Goal: Task Accomplishment & Management: Use online tool/utility

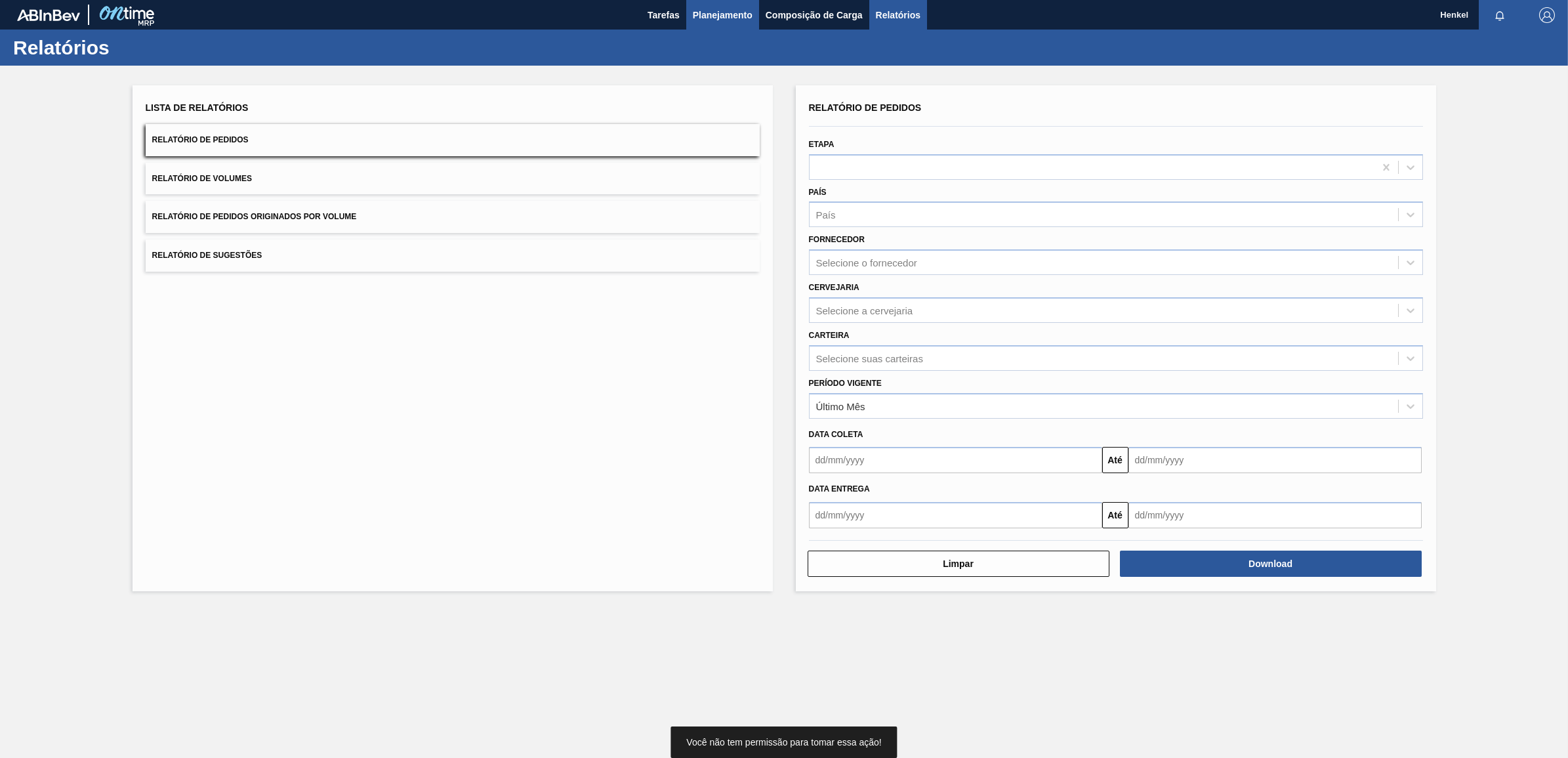
click at [700, 20] on span "Planejamento" at bounding box center [722, 15] width 59 height 16
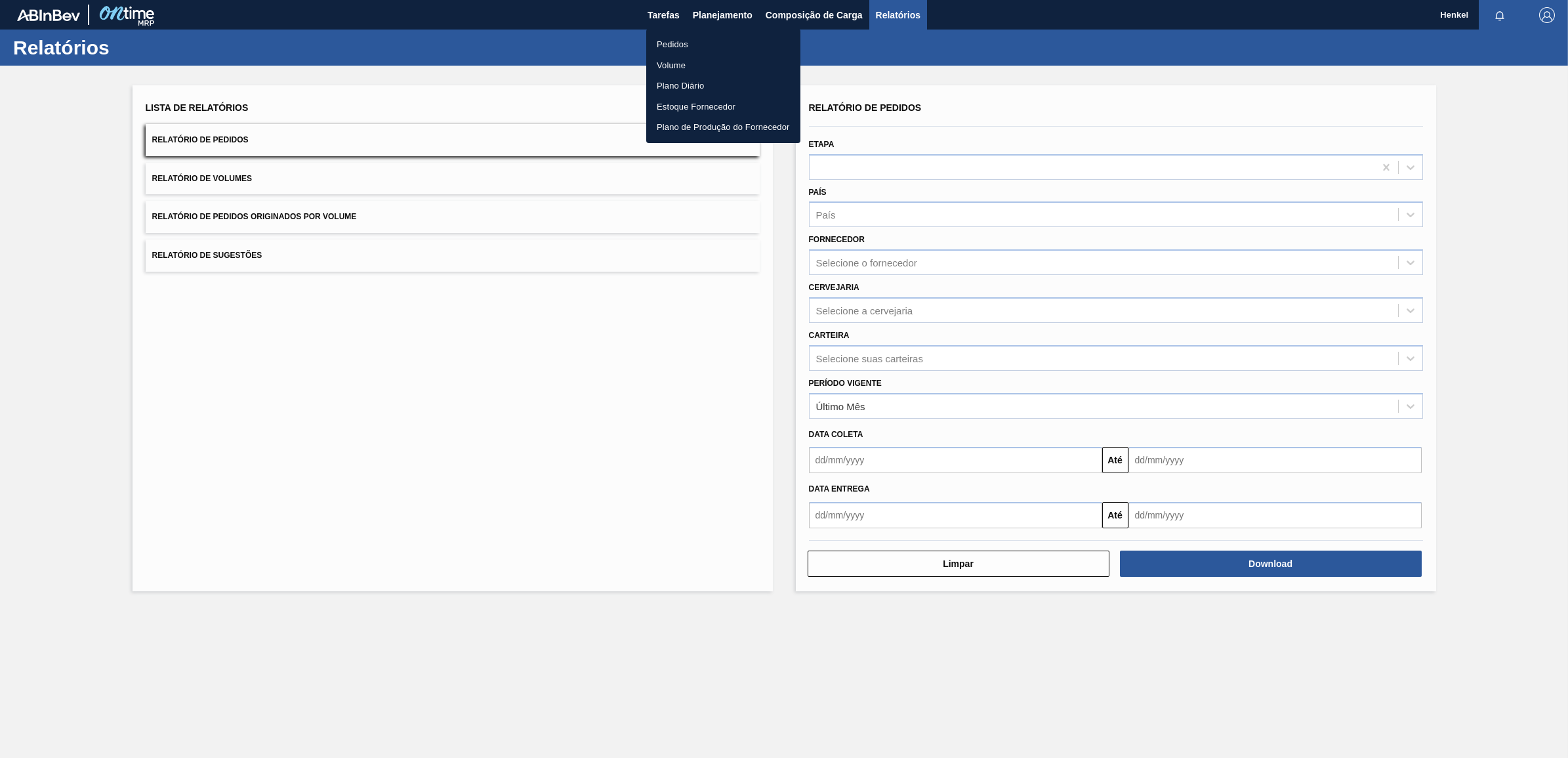
click at [680, 40] on li "Pedidos" at bounding box center [723, 44] width 154 height 21
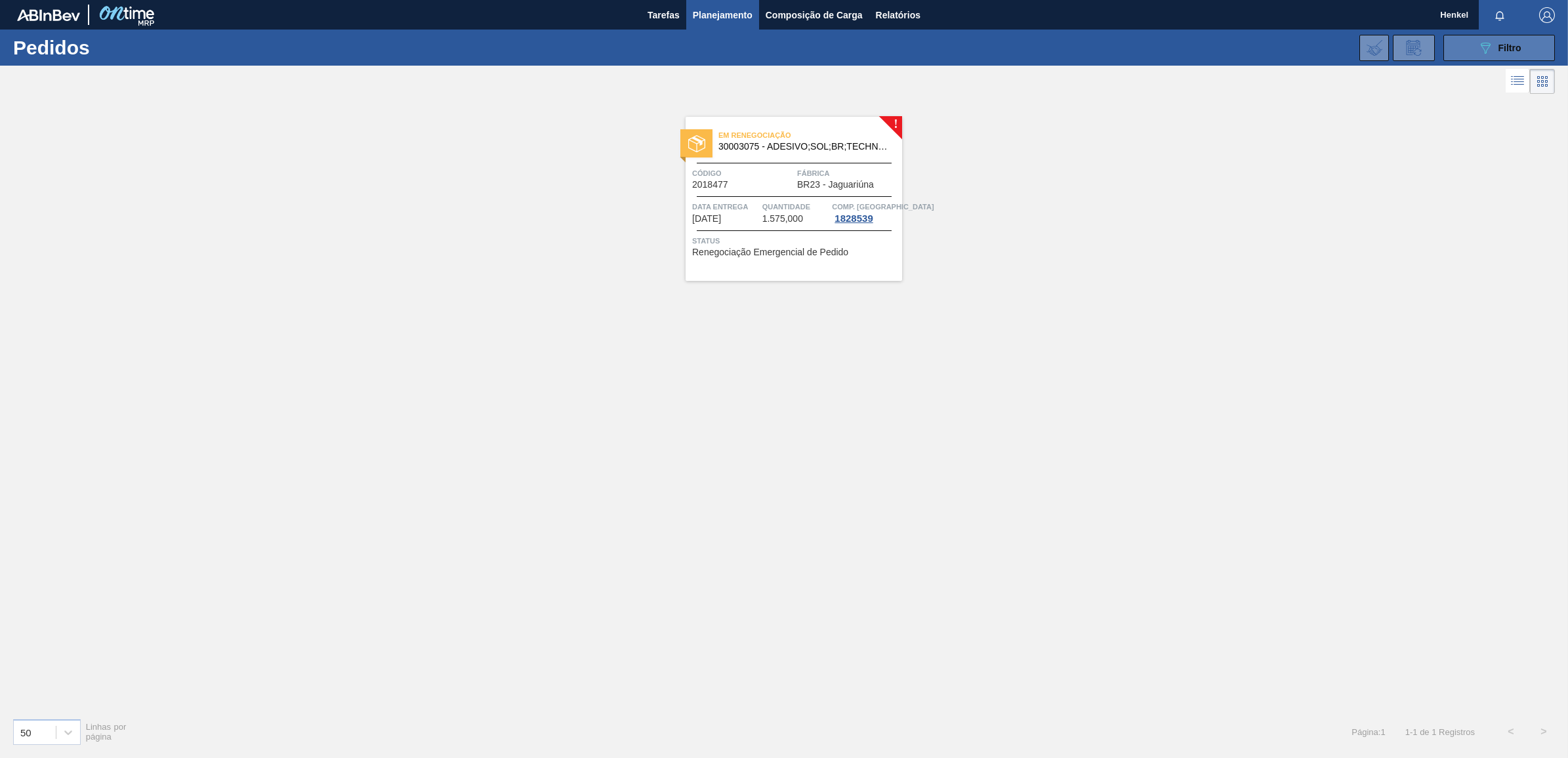
click at [1487, 35] on button "089F7B8B-B2A5-4AFE-B5C0-19BA573D28AC Filtro" at bounding box center [1499, 48] width 111 height 27
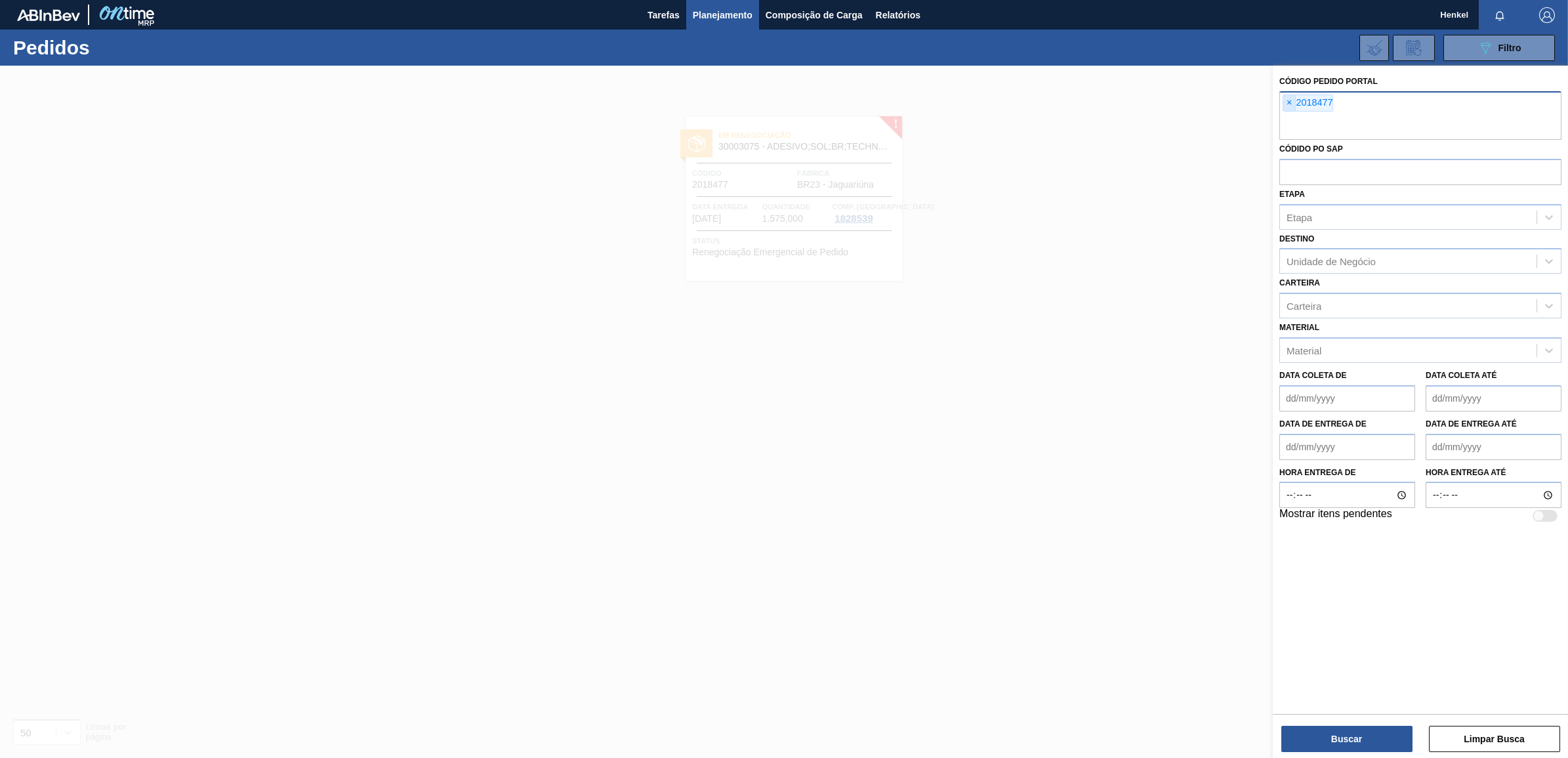
click at [1287, 99] on span "×" at bounding box center [1289, 102] width 13 height 16
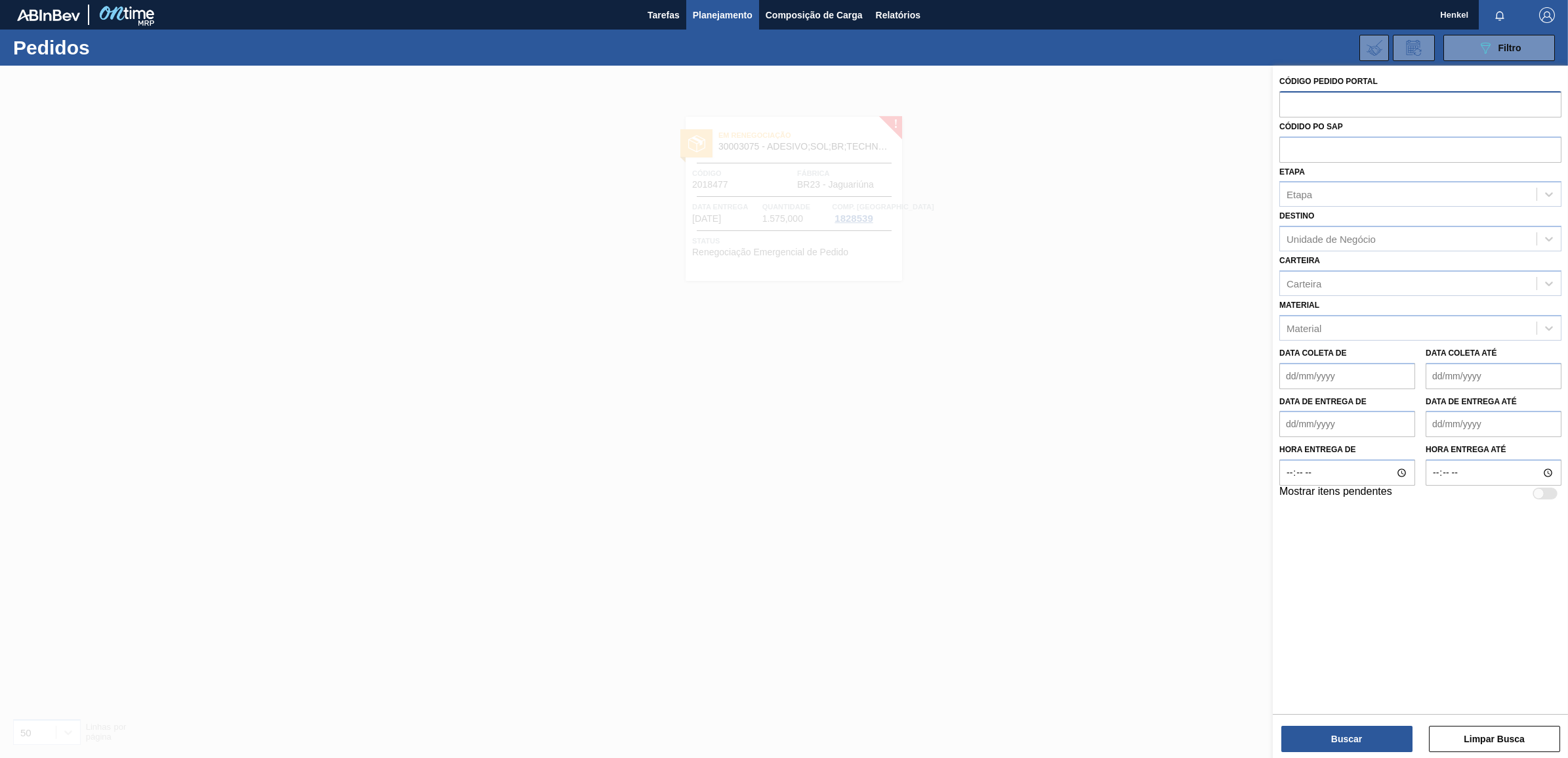
click at [1296, 102] on input "text" at bounding box center [1420, 103] width 282 height 25
paste input "2018475"
type input "2018475"
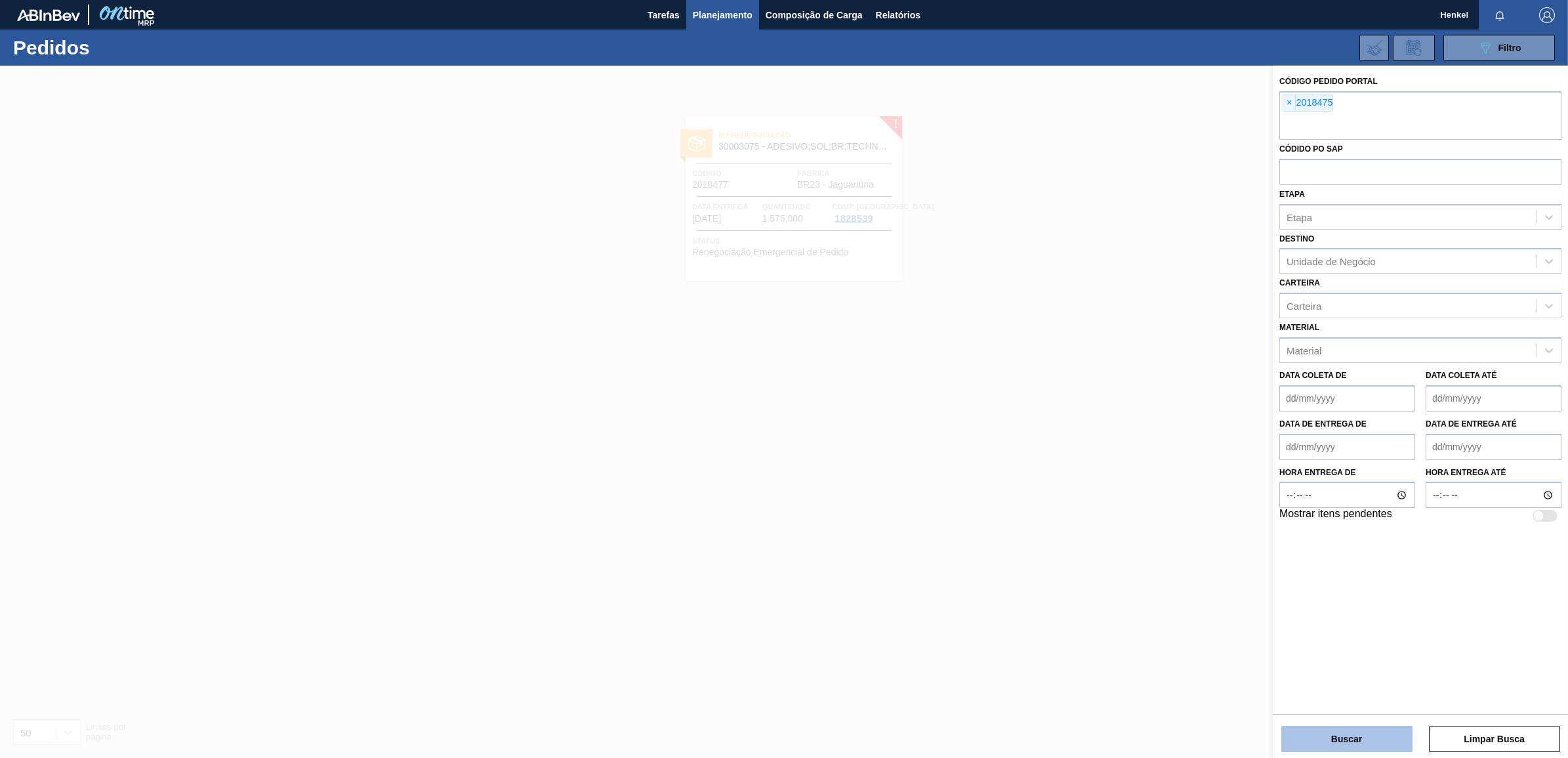
click at [1378, 735] on button "Buscar" at bounding box center [1347, 739] width 132 height 27
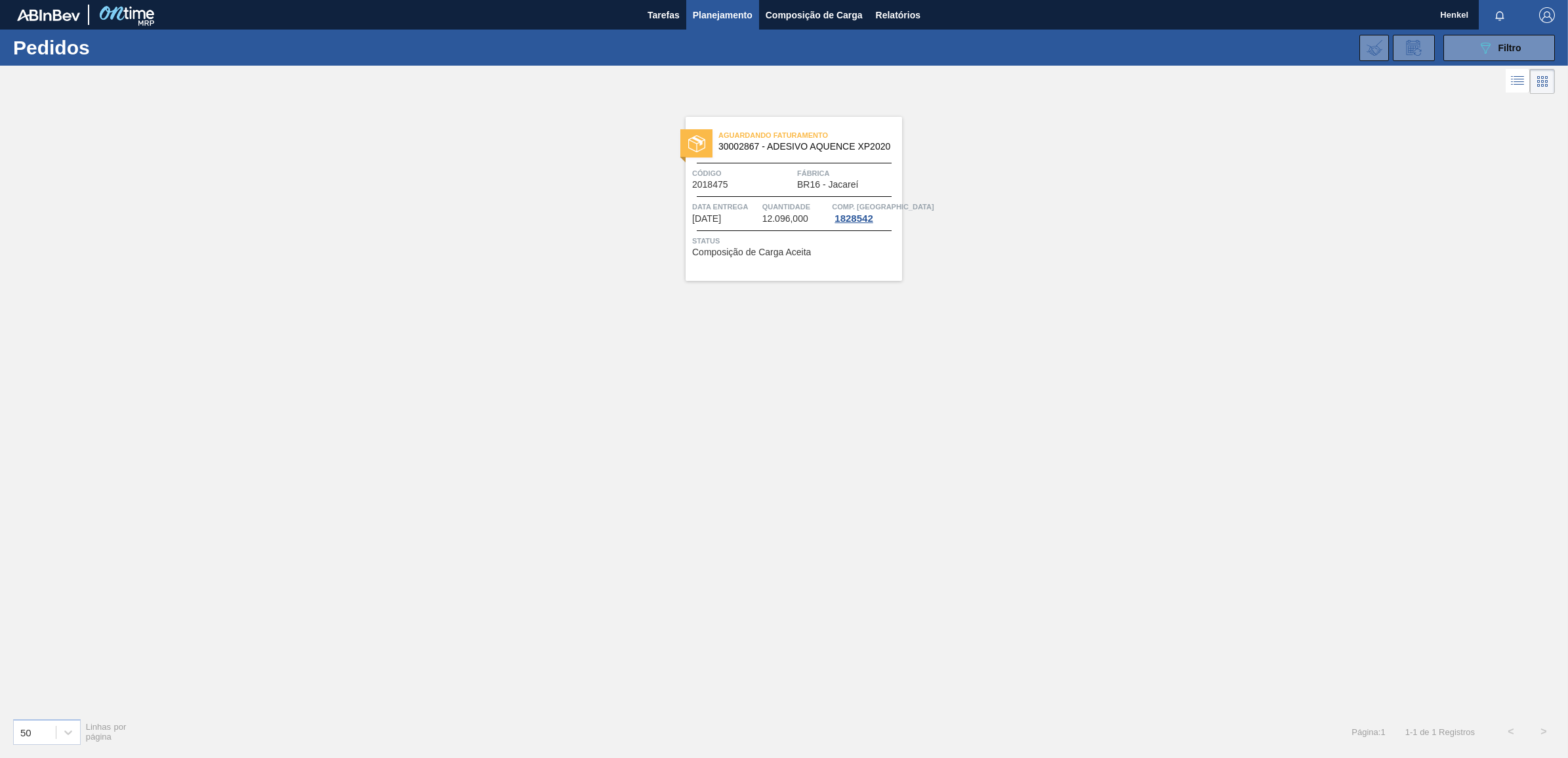
click at [776, 222] on span "12.096,000" at bounding box center [785, 219] width 46 height 10
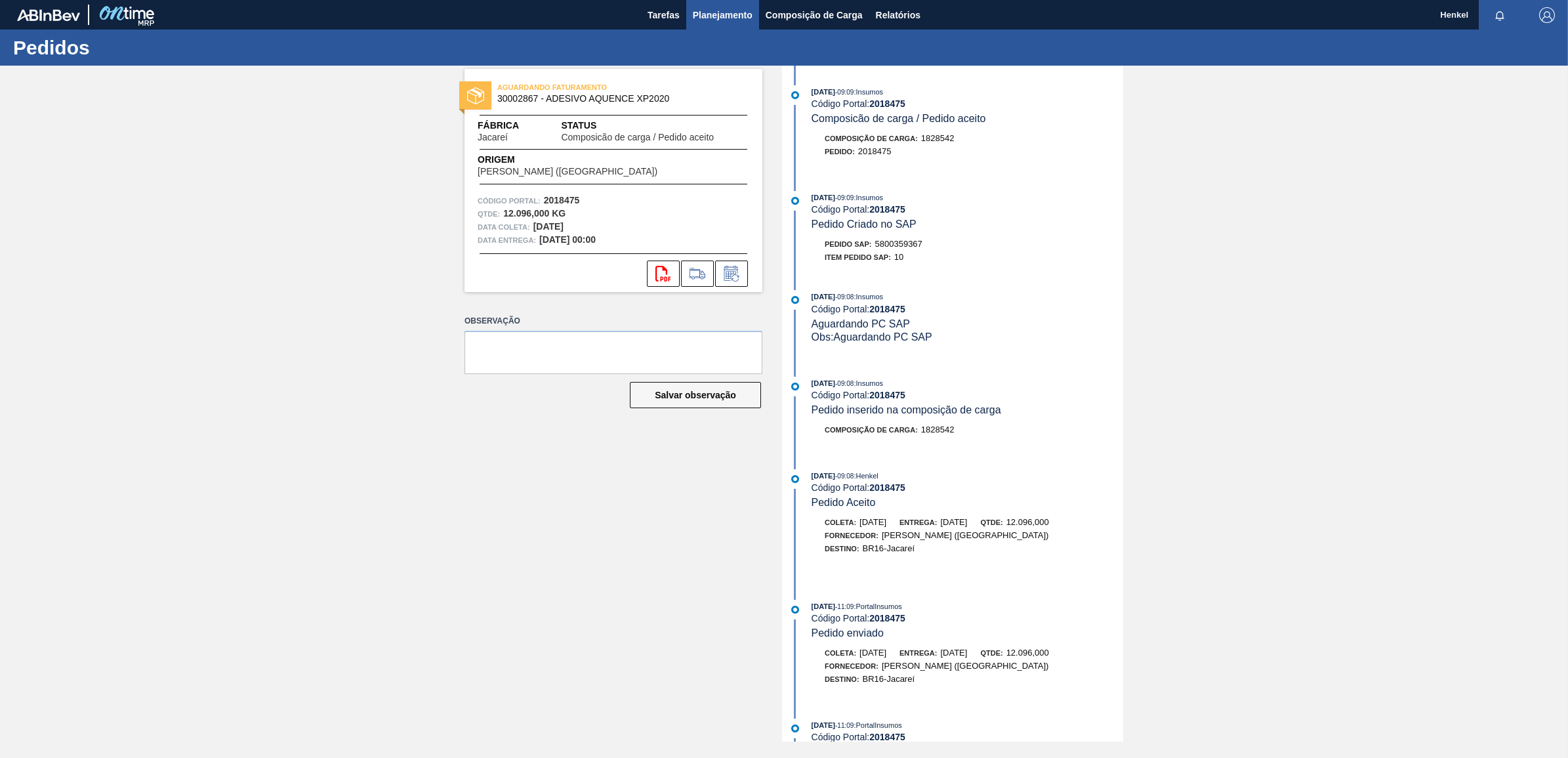
click at [710, 16] on span "Planejamento" at bounding box center [722, 15] width 59 height 16
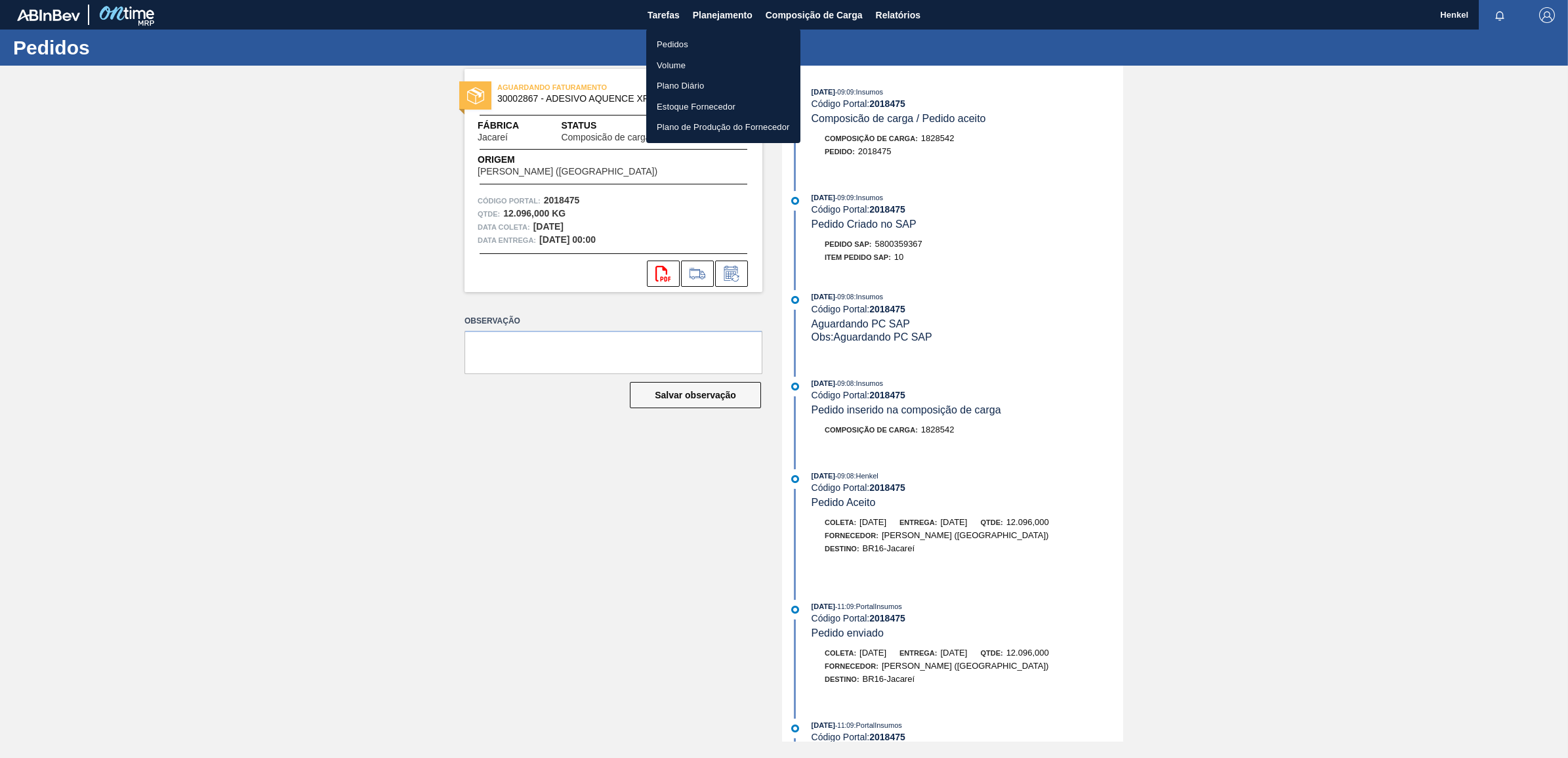
click at [671, 40] on li "Pedidos" at bounding box center [723, 44] width 154 height 21
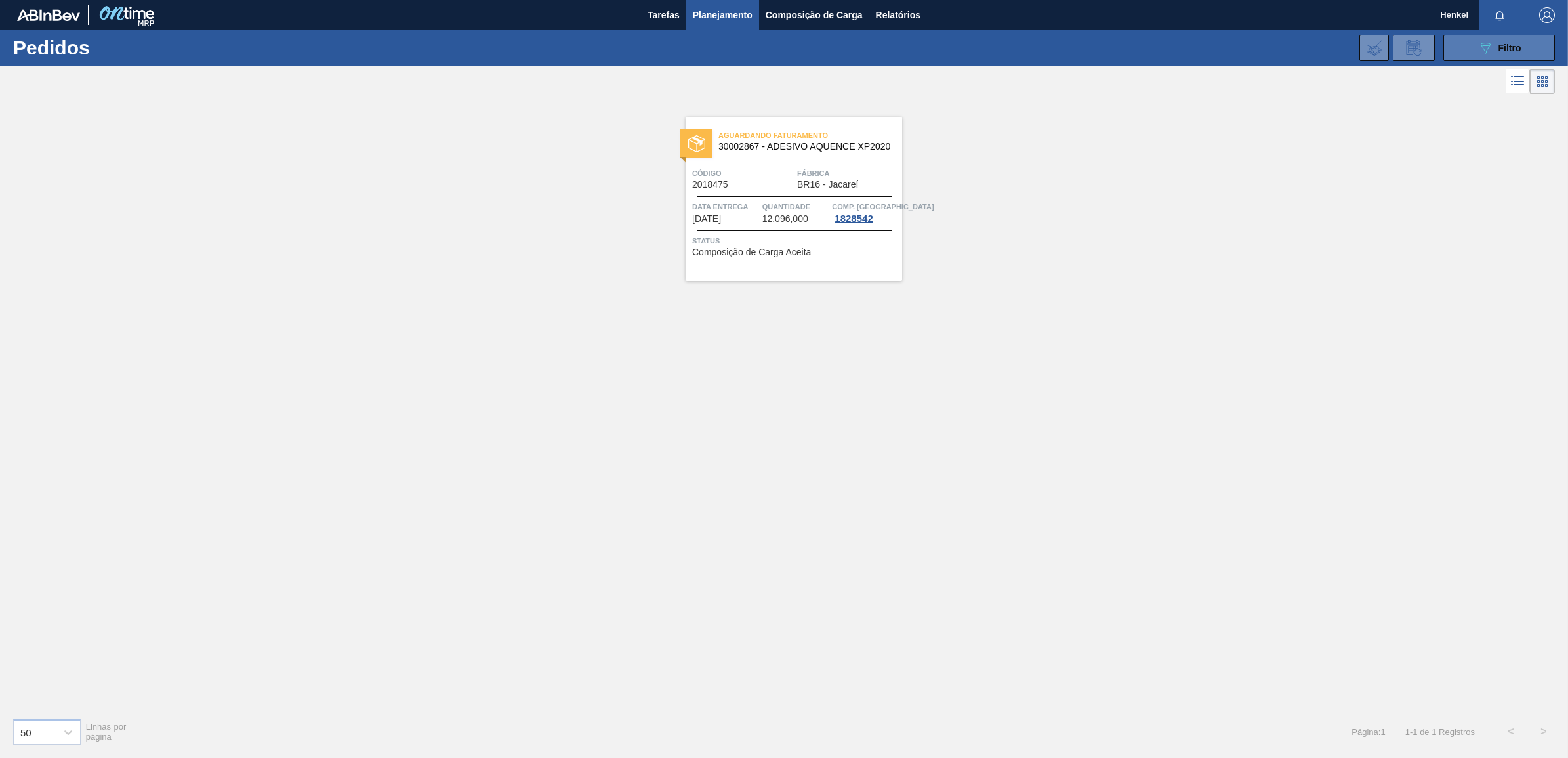
click at [1510, 40] on div "089F7B8B-B2A5-4AFE-B5C0-19BA573D28AC Filtro" at bounding box center [1499, 48] width 44 height 16
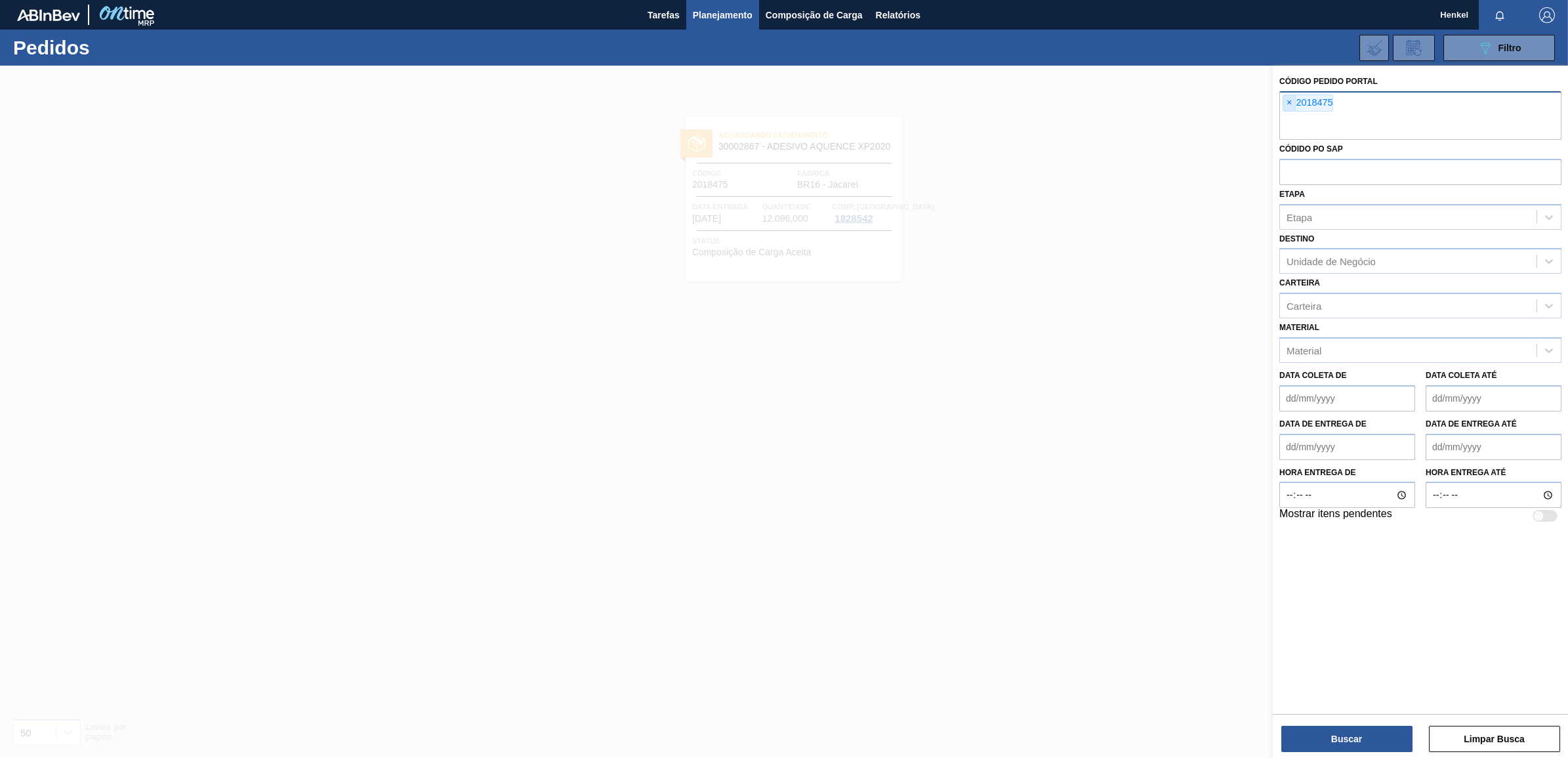
click at [1289, 102] on span "×" at bounding box center [1289, 102] width 13 height 16
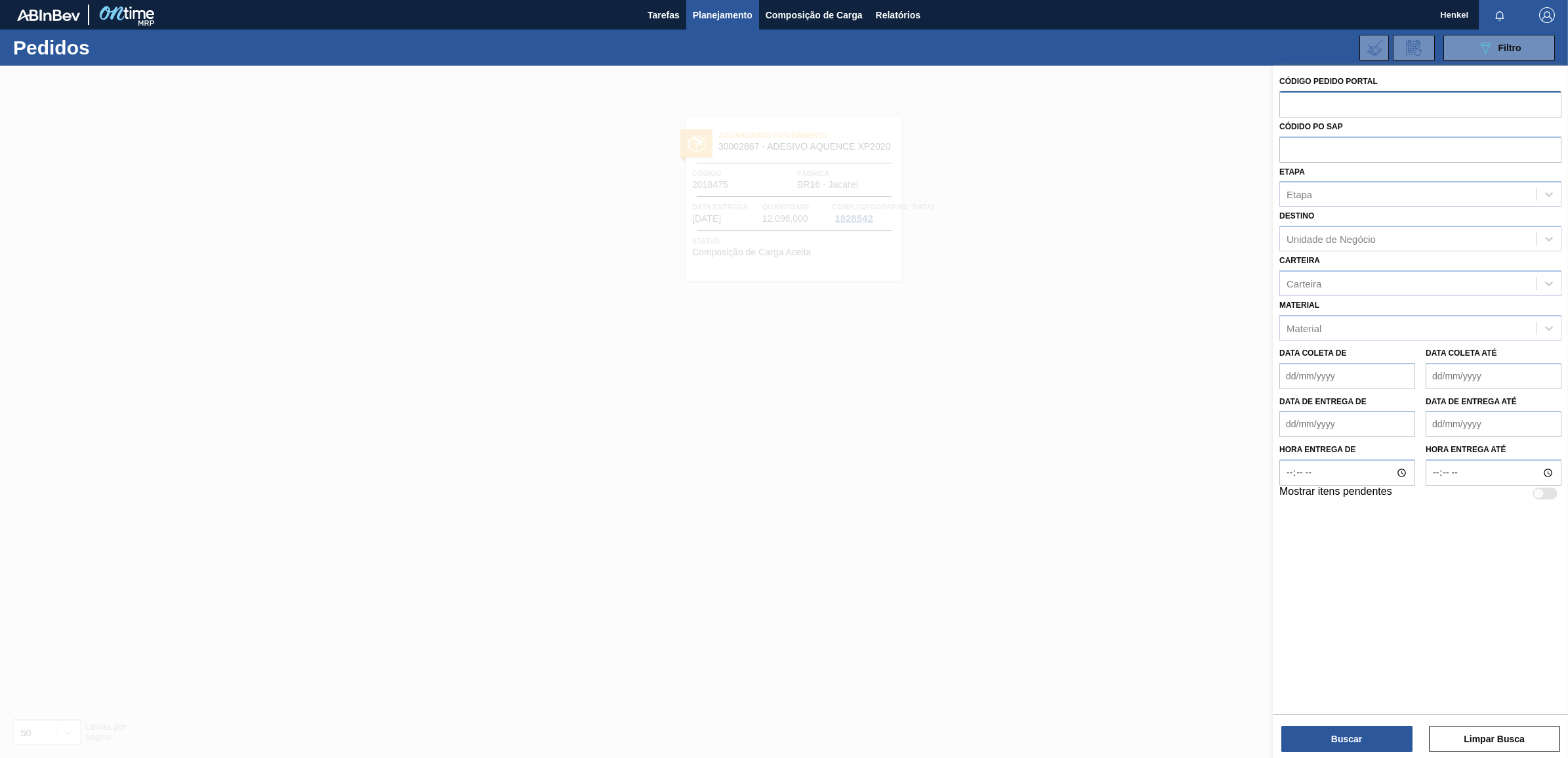
paste input "2029162"
type input "2029162"
click at [1371, 736] on button "Buscar" at bounding box center [1347, 739] width 132 height 27
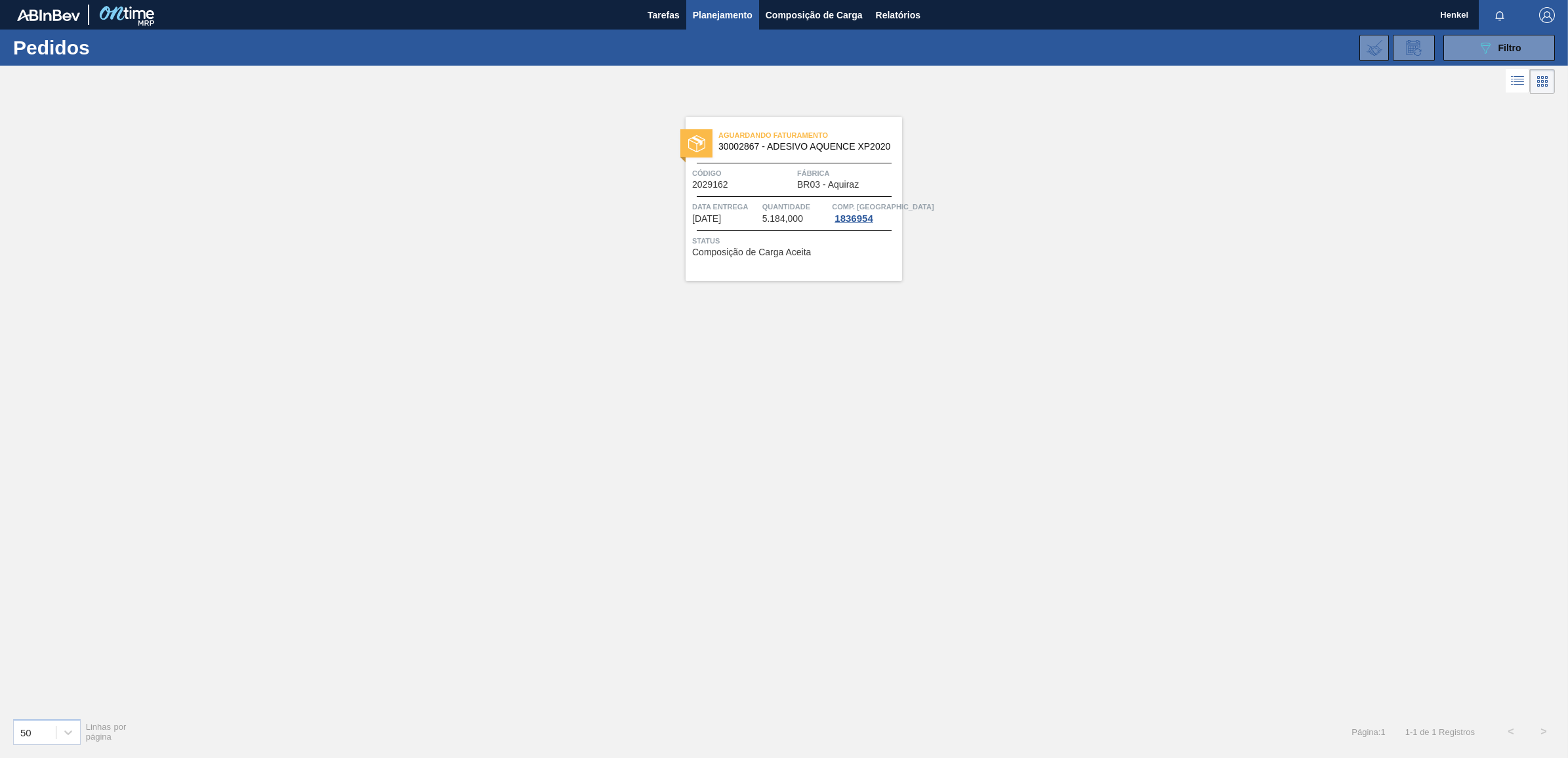
click at [751, 220] on div "Data entrega [DATE]" at bounding box center [725, 212] width 67 height 24
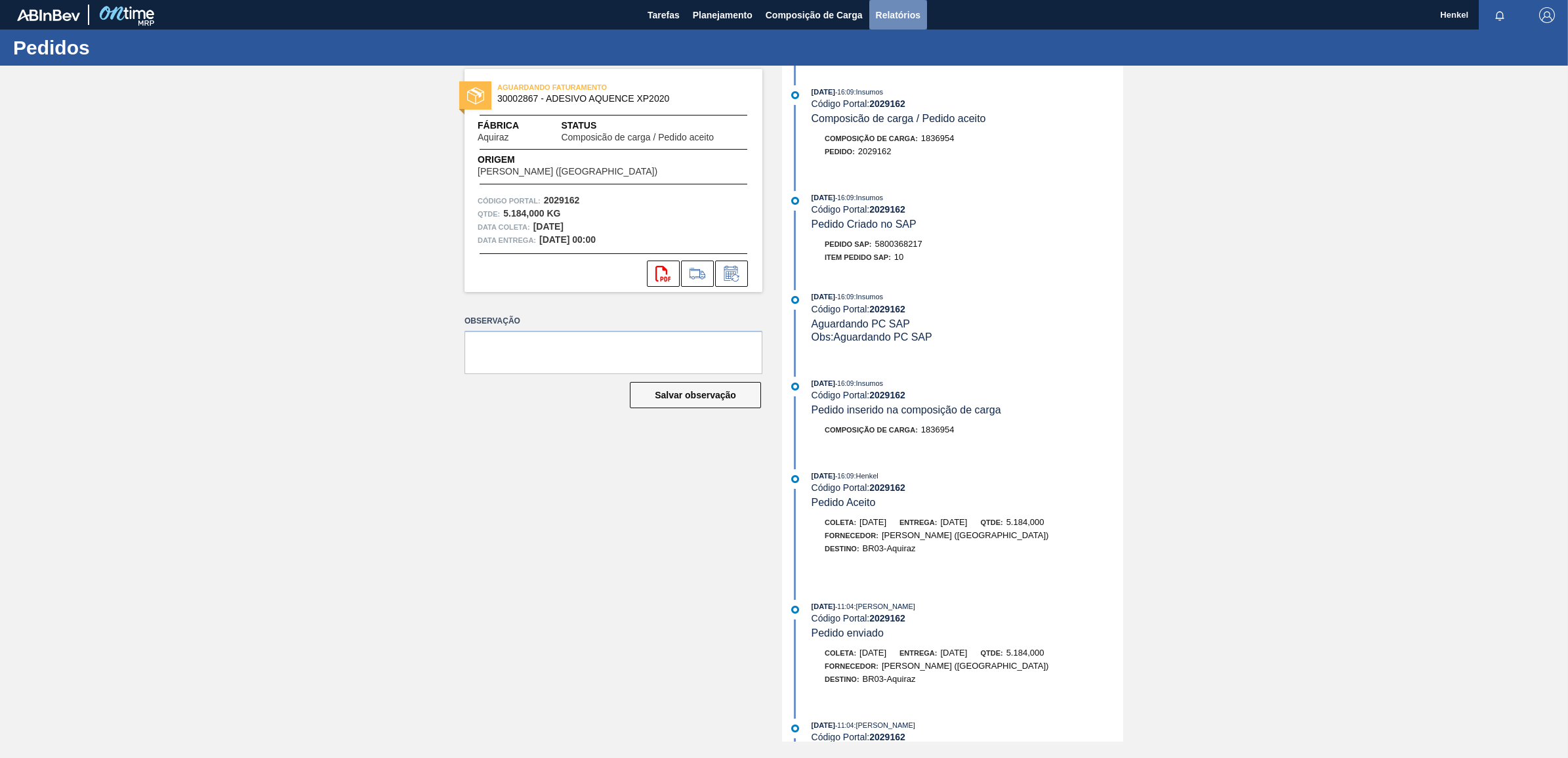
click at [901, 14] on span "Relatórios" at bounding box center [897, 15] width 45 height 16
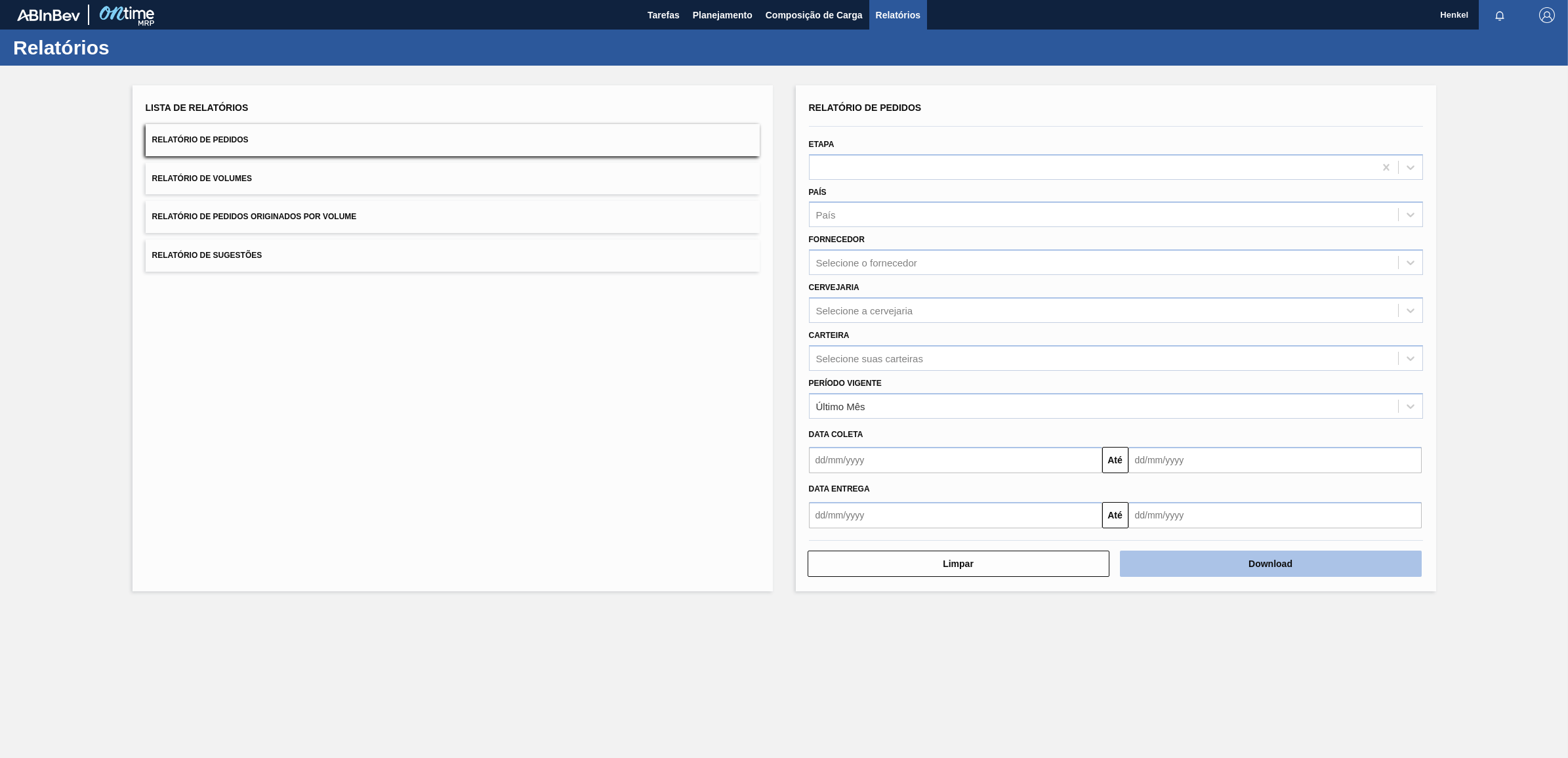
click at [1236, 560] on button "Download" at bounding box center [1270, 563] width 302 height 27
